Goal: Communication & Community: Share content

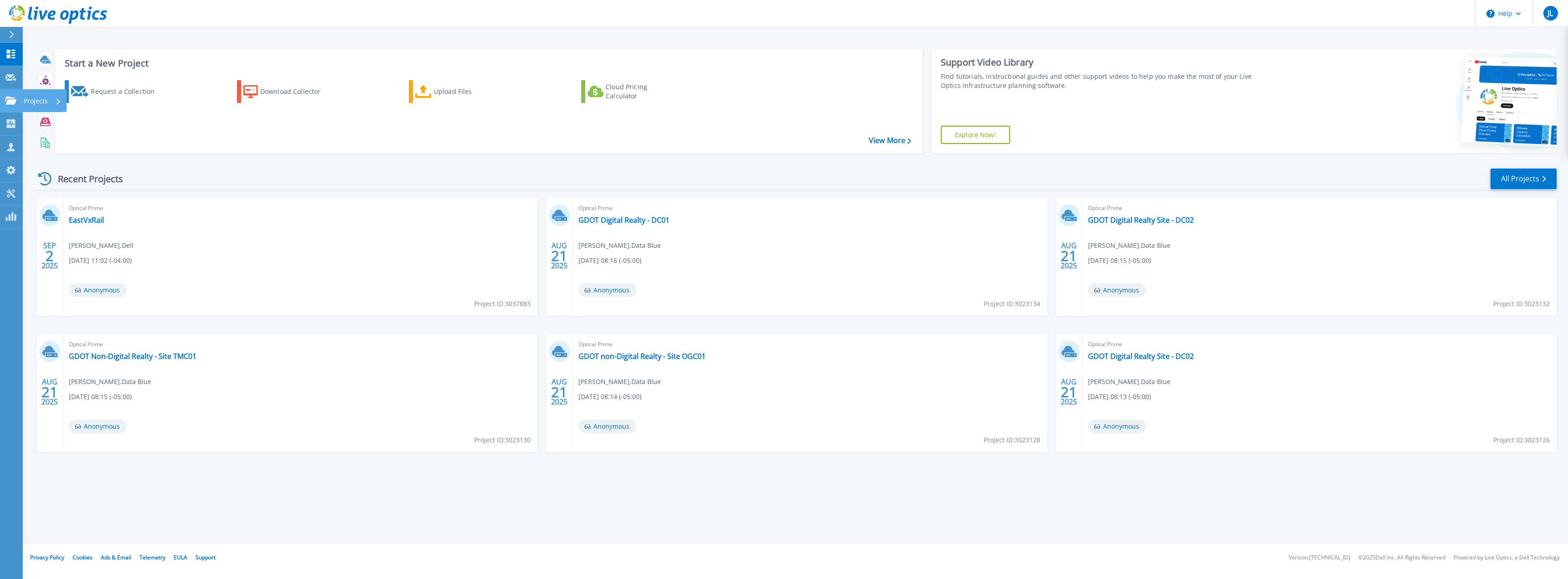
click at [8, 101] on icon at bounding box center [11, 100] width 11 height 7
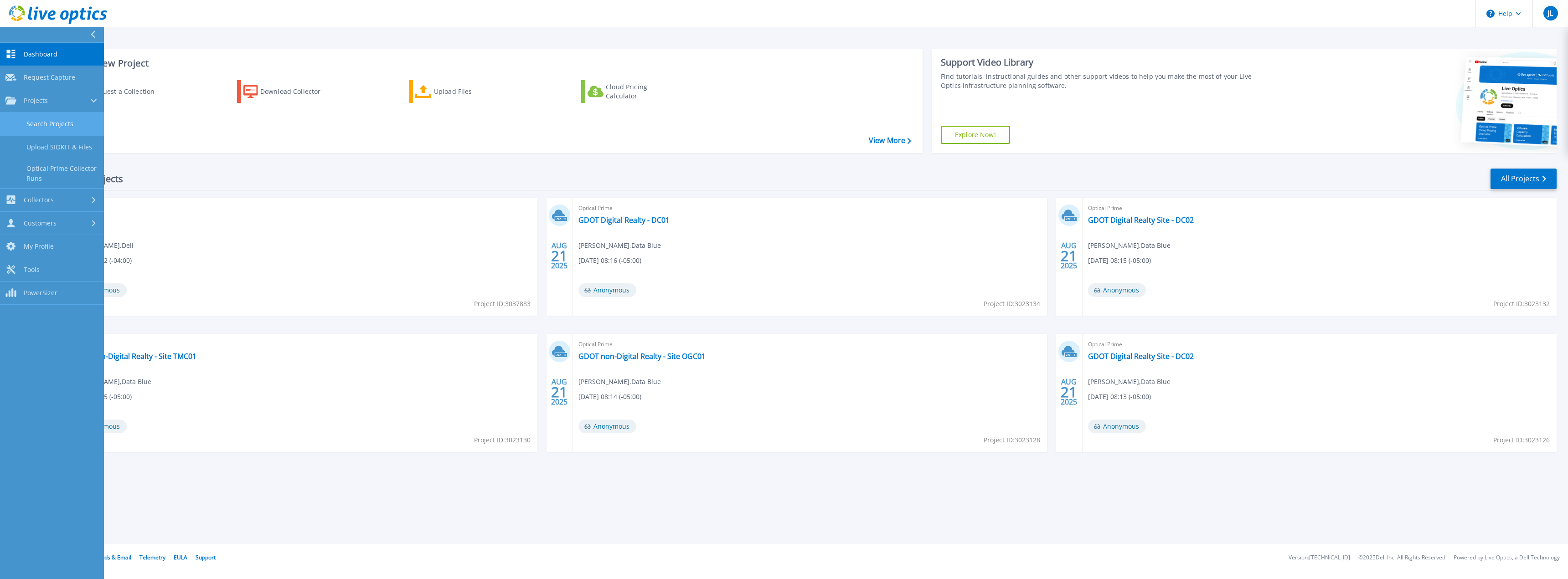
click at [50, 127] on link "Search Projects" at bounding box center [52, 124] width 104 height 23
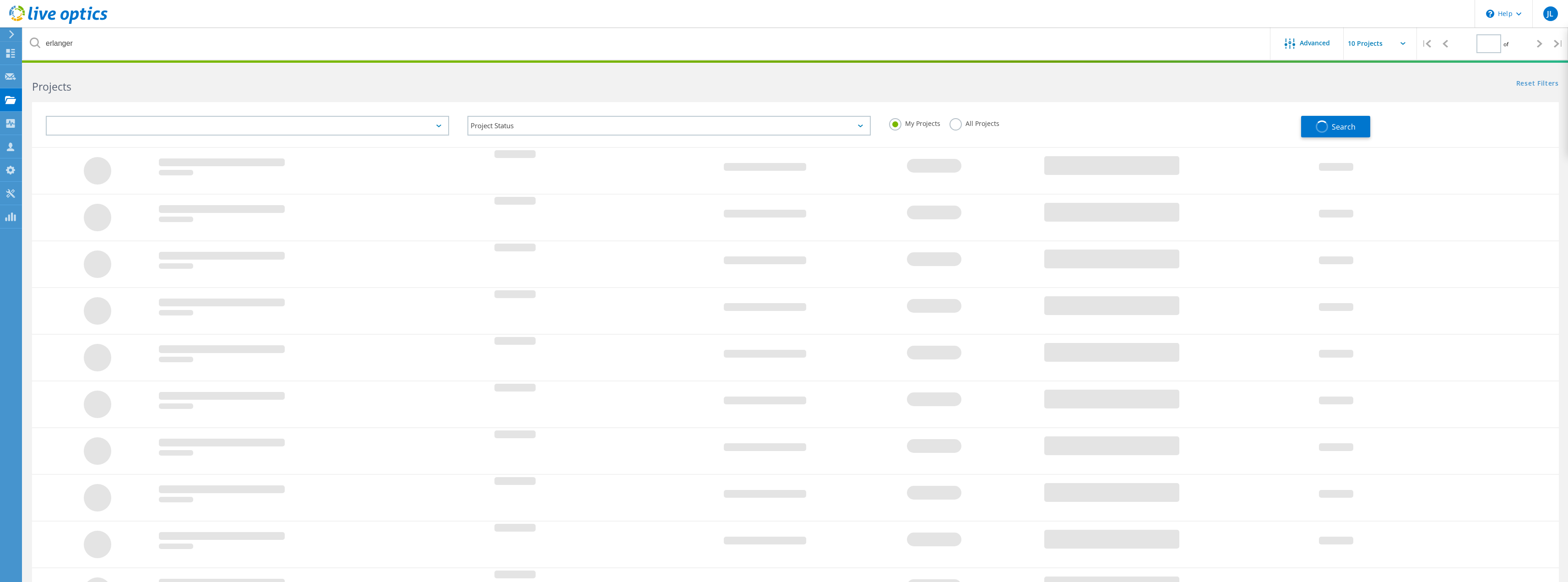
type input "1"
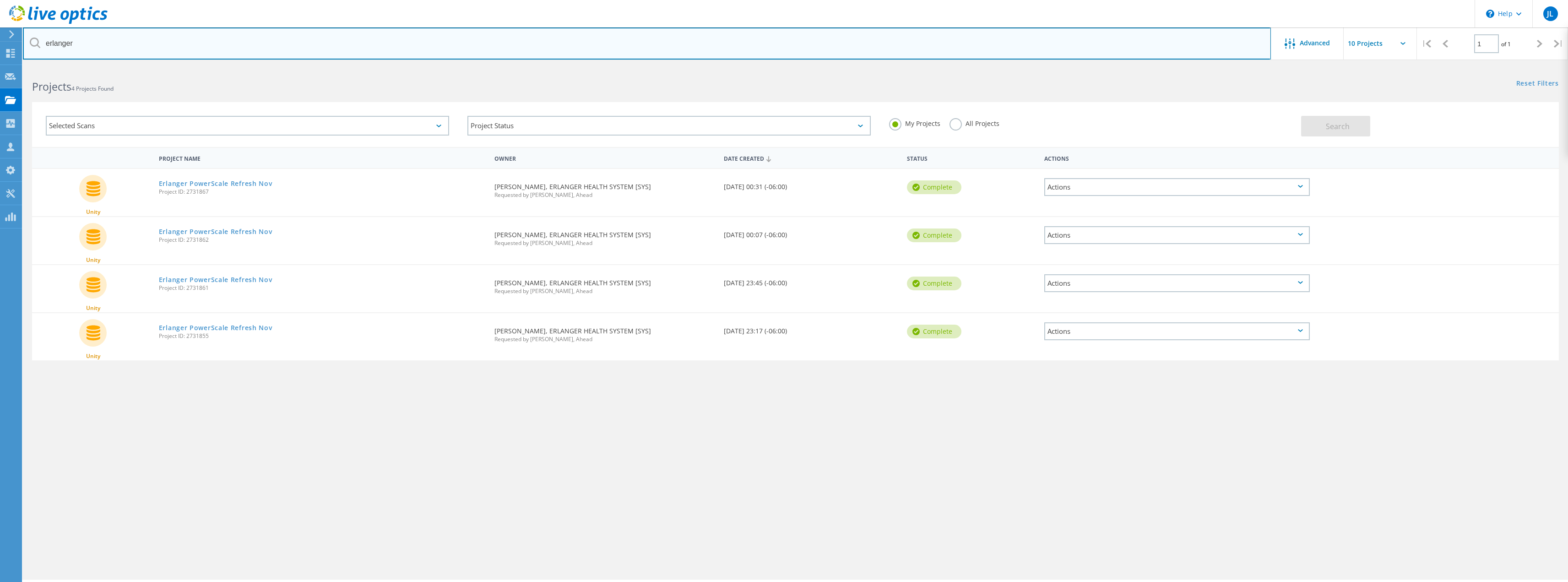
click at [104, 44] on input "erlanger" at bounding box center [647, 43] width 1248 height 32
type input "[PERSON_NAME]"
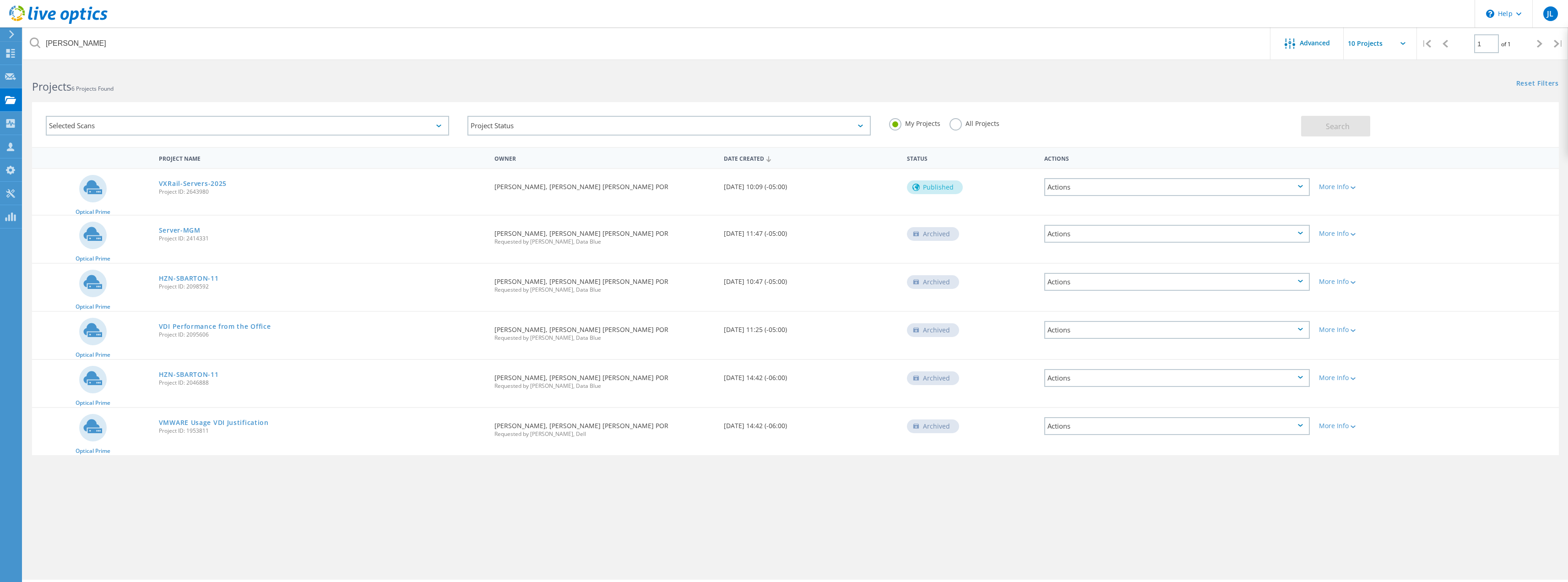
click at [1287, 186] on div "Actions" at bounding box center [1176, 187] width 265 height 18
click at [1088, 204] on div "Share" at bounding box center [1177, 201] width 264 height 14
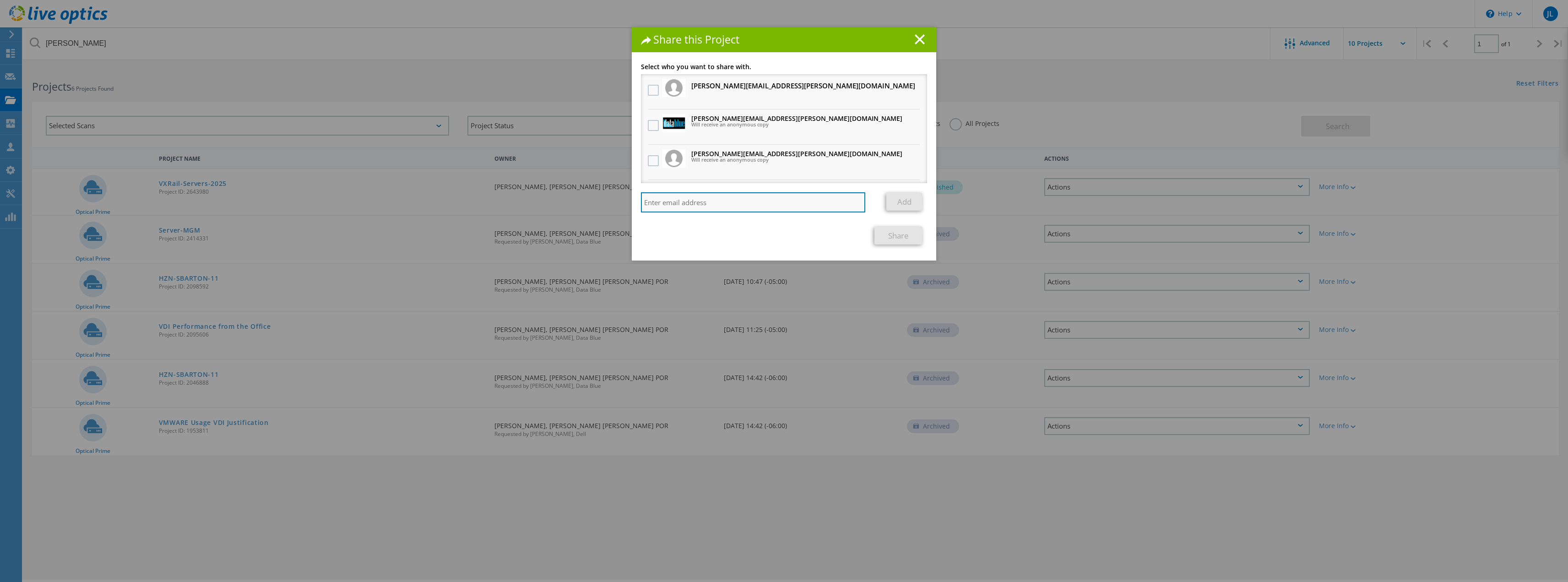
click at [691, 200] on input "search" at bounding box center [752, 202] width 224 height 20
paste input "[PERSON_NAME][EMAIL_ADDRESS][PERSON_NAME][DOMAIN_NAME]"
type input "[PERSON_NAME][EMAIL_ADDRESS][PERSON_NAME][DOMAIN_NAME]"
click at [898, 202] on link "Add" at bounding box center [904, 201] width 36 height 18
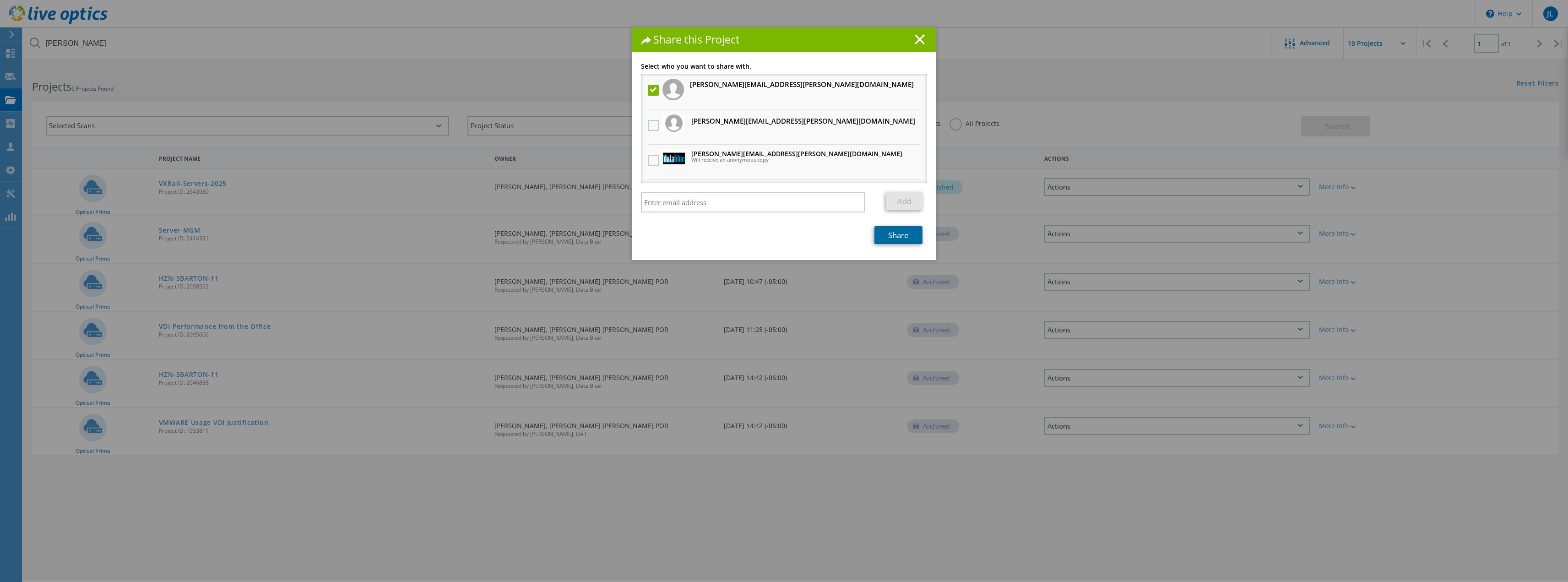
click at [900, 240] on link "Share" at bounding box center [898, 235] width 48 height 18
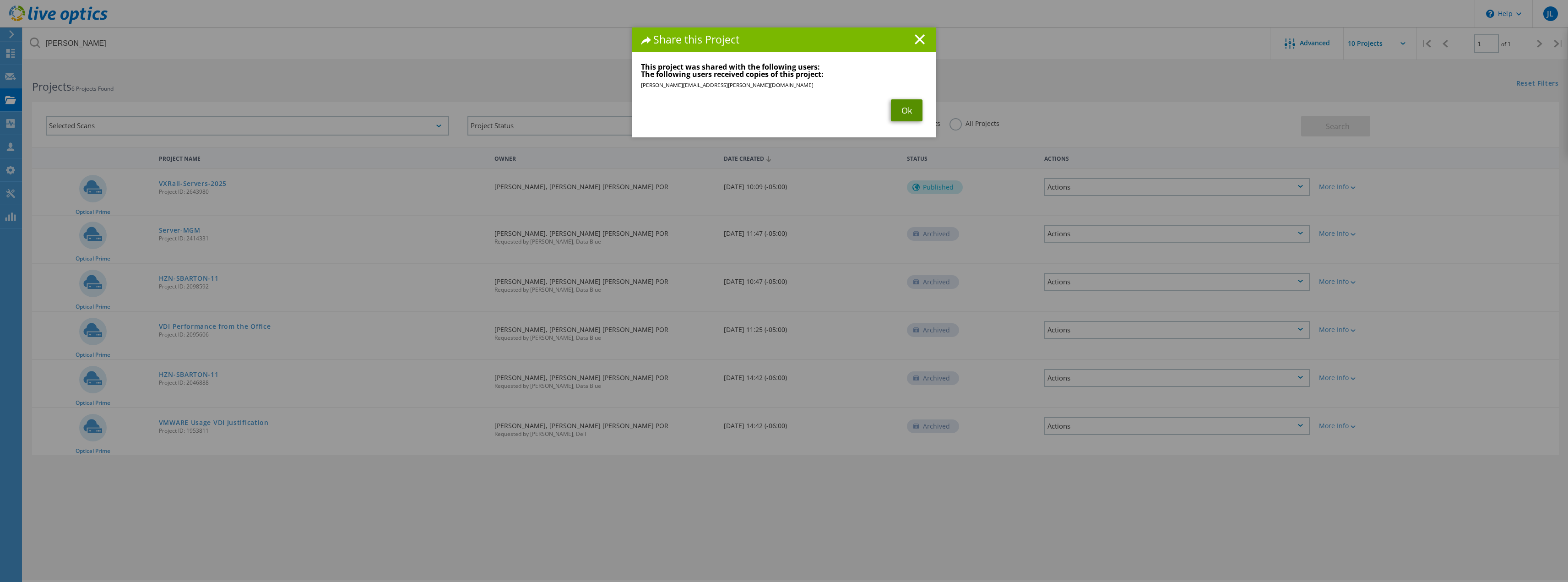
click at [915, 114] on link "Ok" at bounding box center [907, 110] width 32 height 22
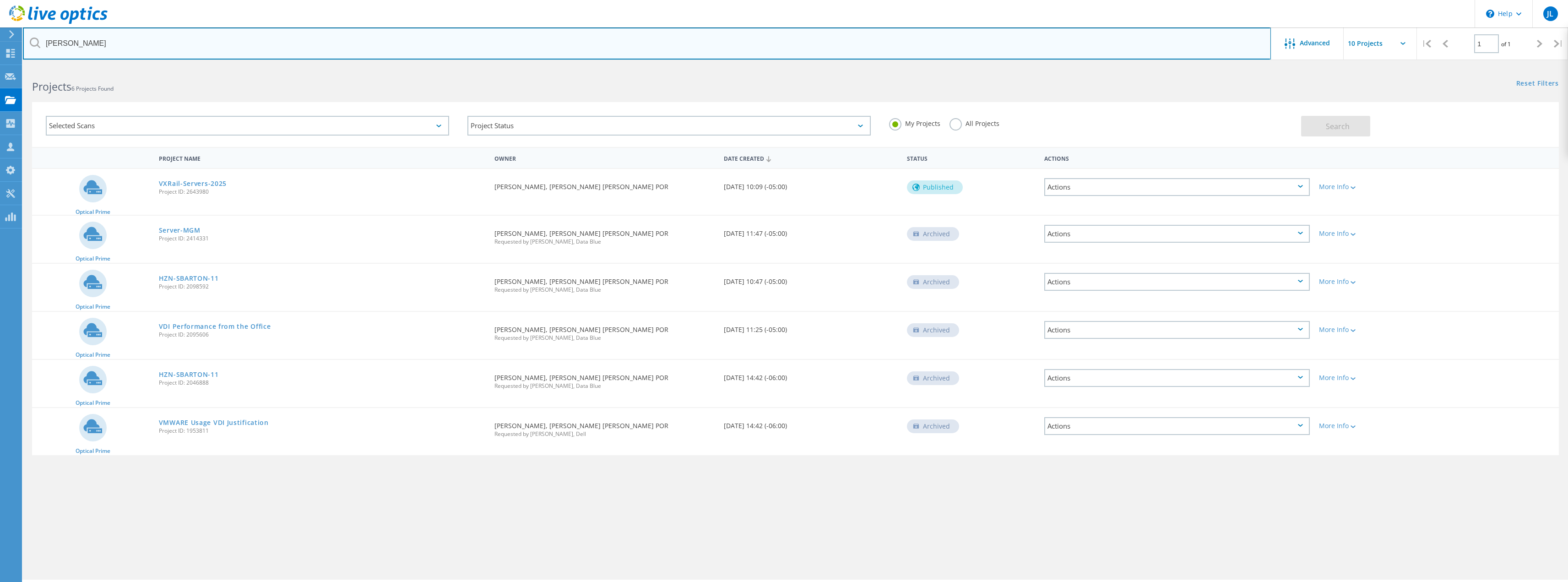
click at [61, 41] on input "[PERSON_NAME]" at bounding box center [647, 43] width 1248 height 32
drag, startPoint x: 44, startPoint y: 40, endPoint x: 0, endPoint y: 38, distance: 44.0
click at [0, 66] on div "\n Help Explore Helpful Articles Contact Support JL Channel Partner [PERSON_NAM…" at bounding box center [784, 337] width 1568 height 541
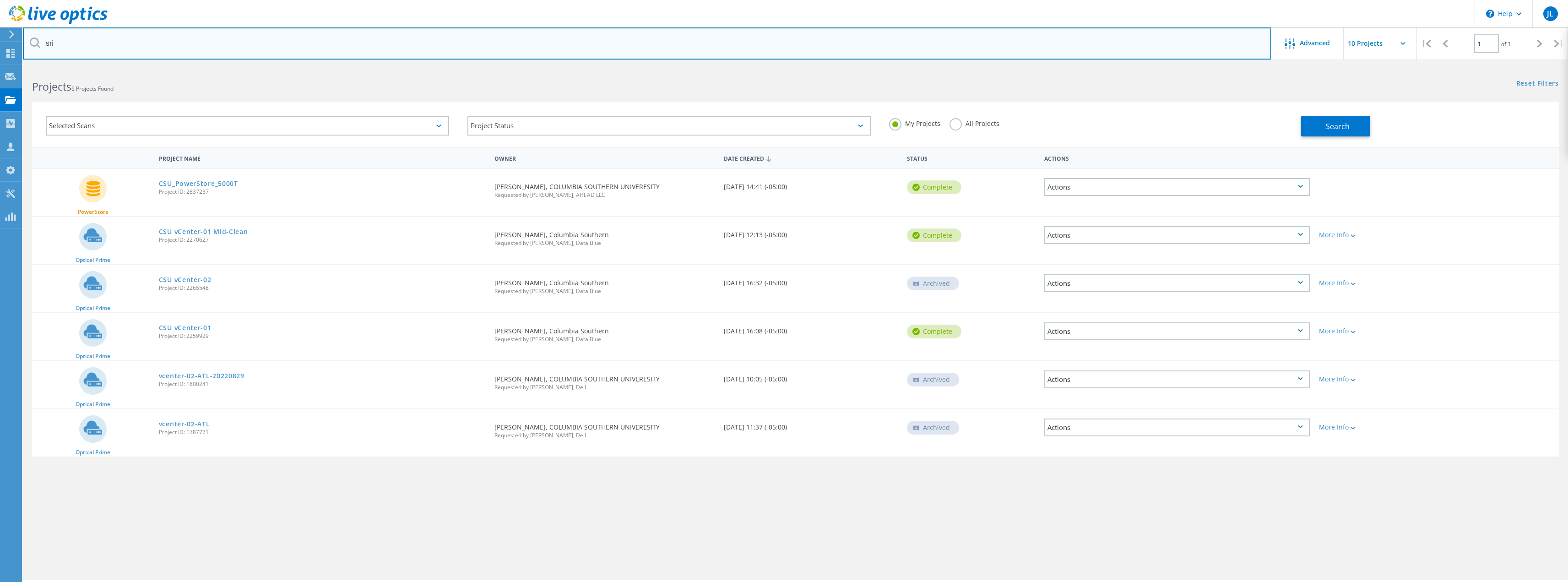
type input "sri"
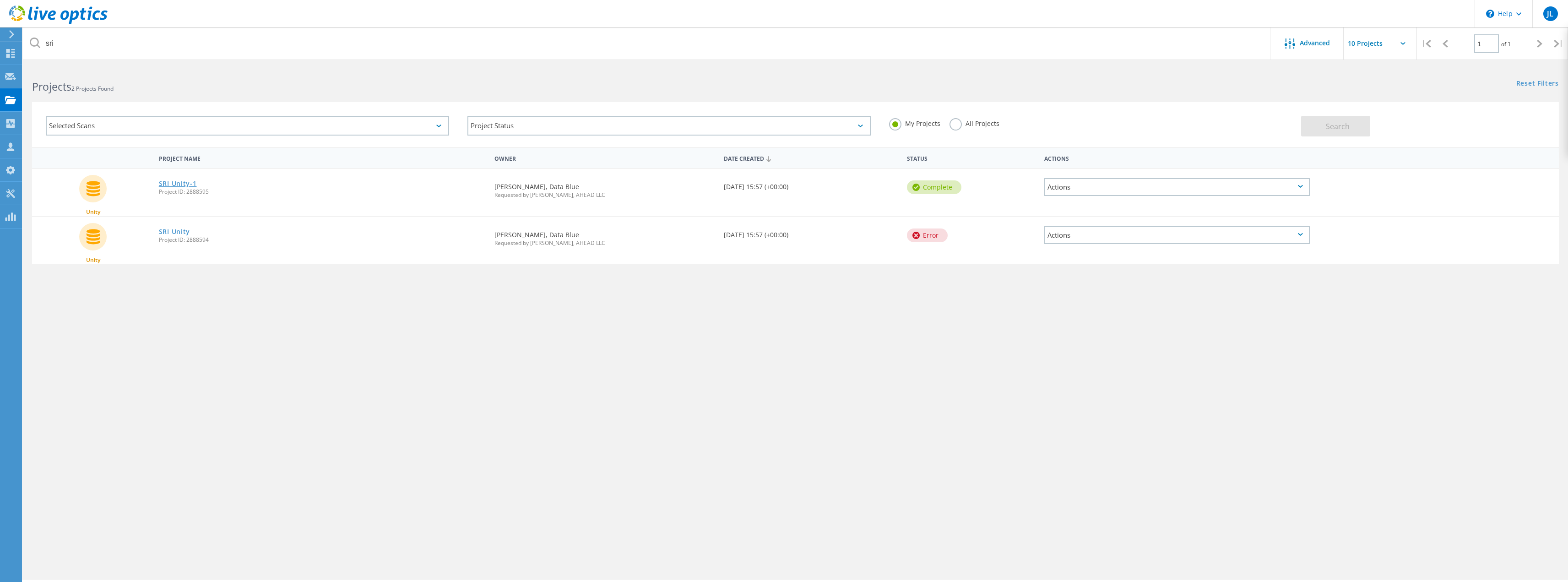
click at [178, 182] on link "SRI Unity-1" at bounding box center [177, 184] width 38 height 6
